Goal: Entertainment & Leisure: Consume media (video, audio)

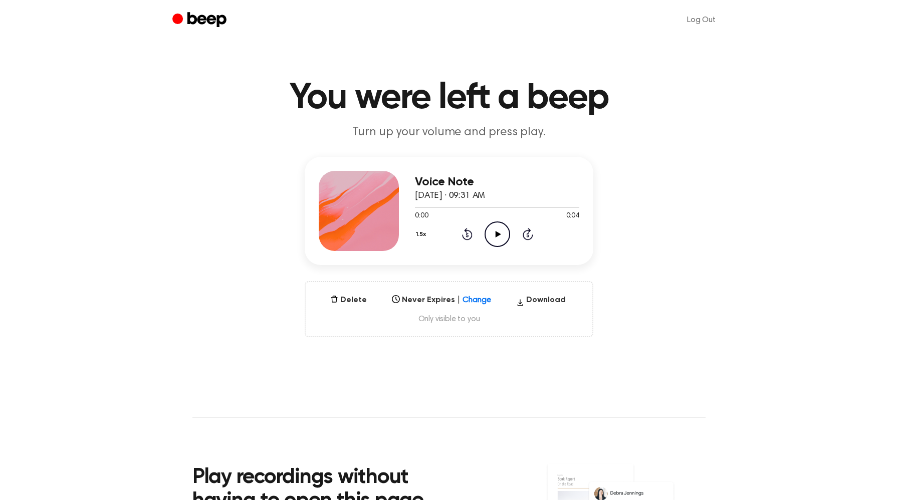
click at [496, 224] on icon "Play Audio" at bounding box center [498, 234] width 26 height 26
click at [658, 105] on h1 "You were left a beep" at bounding box center [448, 98] width 513 height 36
click at [526, 234] on icon "Skip 5 seconds" at bounding box center [527, 234] width 11 height 13
click at [527, 233] on icon "Skip 5 seconds" at bounding box center [527, 234] width 11 height 13
